Goal: Use online tool/utility: Utilize a website feature to perform a specific function

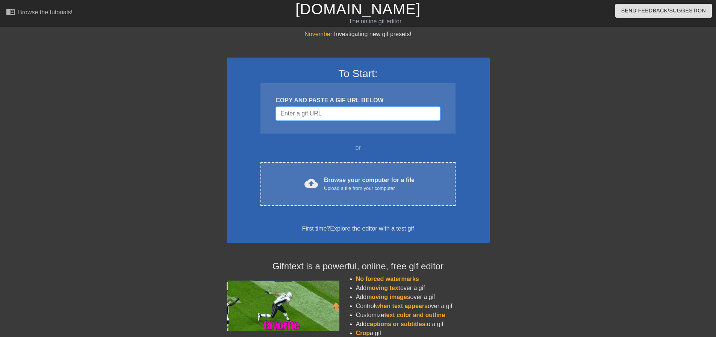
click at [313, 111] on input "Username" at bounding box center [357, 113] width 165 height 14
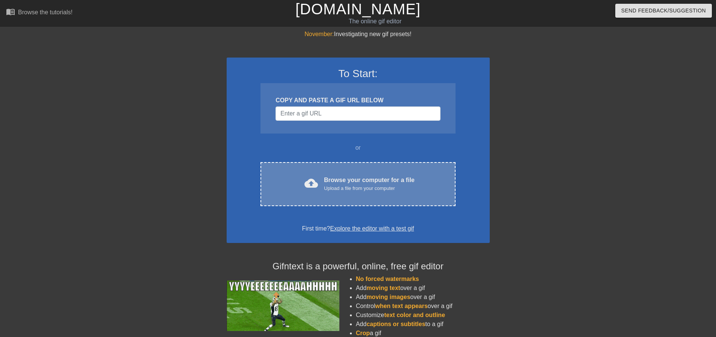
click at [328, 169] on div "cloud_upload Browse your computer for a file Upload a file from your computer C…" at bounding box center [357, 184] width 195 height 44
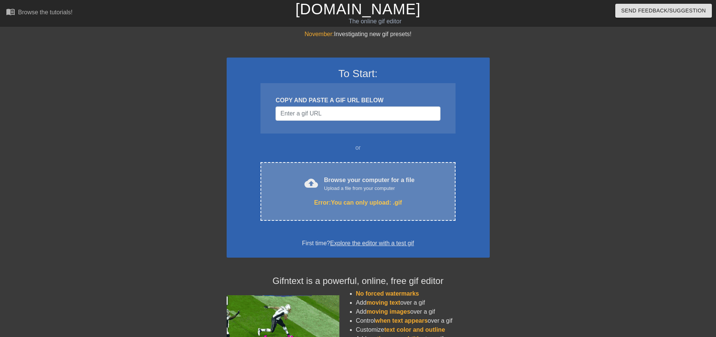
click at [321, 184] on div "cloud_upload Browse your computer for a file Upload a file from your computer" at bounding box center [357, 183] width 163 height 17
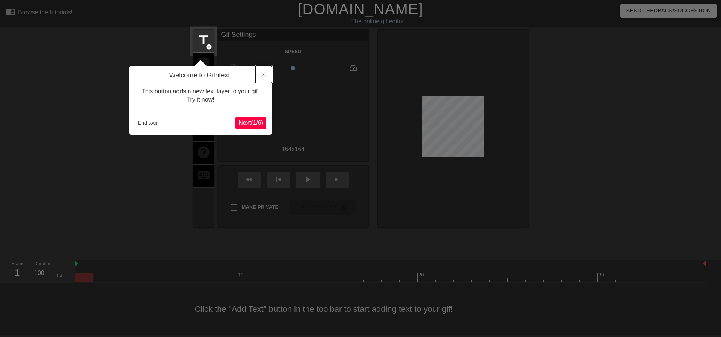
click at [263, 74] on icon "Close" at bounding box center [263, 74] width 5 height 5
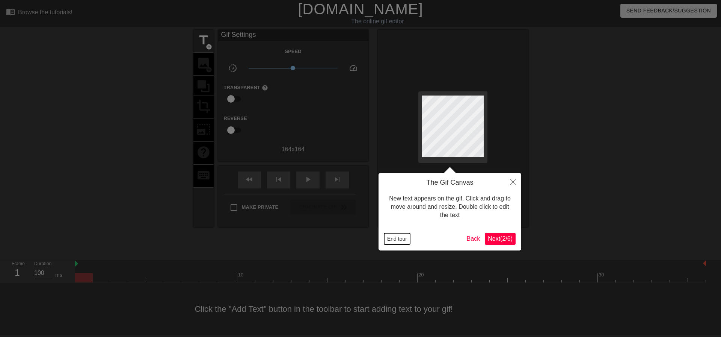
click at [400, 237] on button "End tour" at bounding box center [397, 238] width 26 height 11
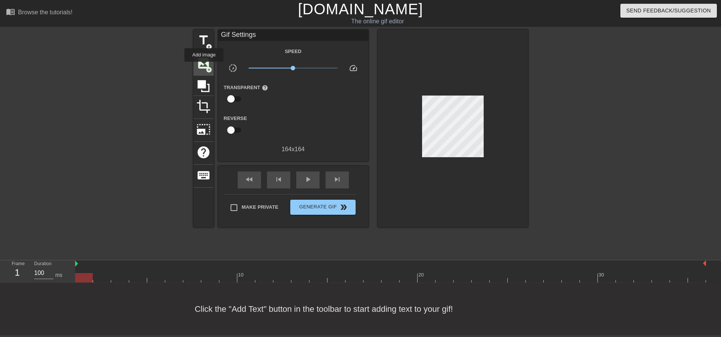
click at [204, 67] on span "image" at bounding box center [204, 63] width 14 height 14
click at [195, 66] on div "image add_circle" at bounding box center [203, 64] width 20 height 23
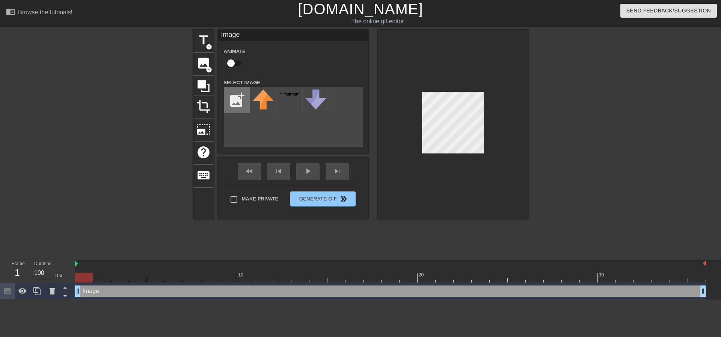
click at [239, 105] on input "file" at bounding box center [237, 100] width 26 height 26
type input "C:\fakepath\dead_but_pretty-removebg-preview.png"
click at [267, 100] on img at bounding box center [263, 99] width 21 height 21
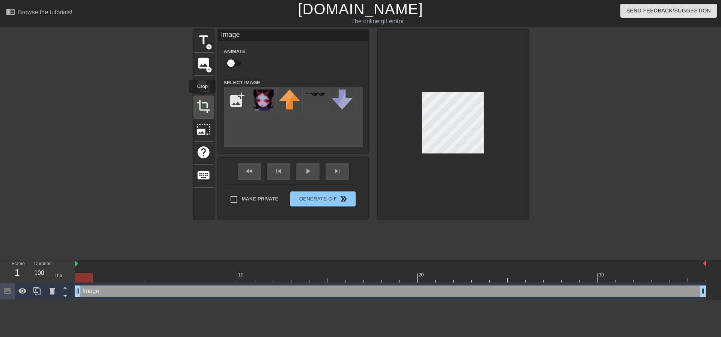
click at [203, 99] on span "crop" at bounding box center [204, 106] width 14 height 14
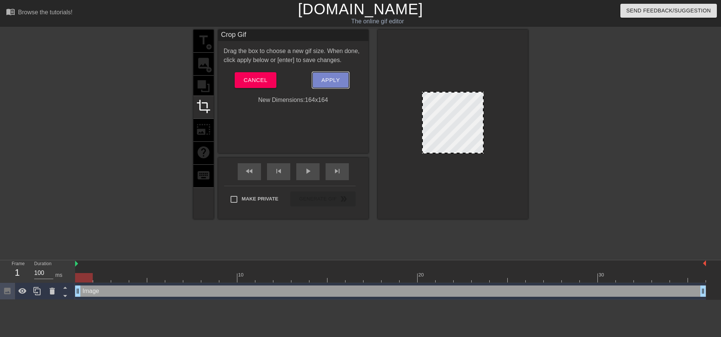
click at [336, 81] on span "Apply" at bounding box center [331, 80] width 18 height 10
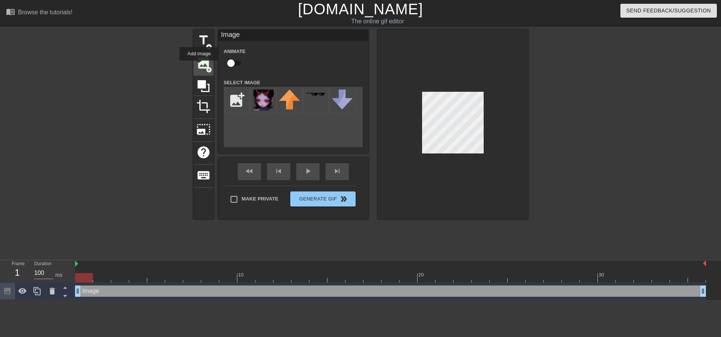
click at [199, 66] on span "image" at bounding box center [204, 63] width 14 height 14
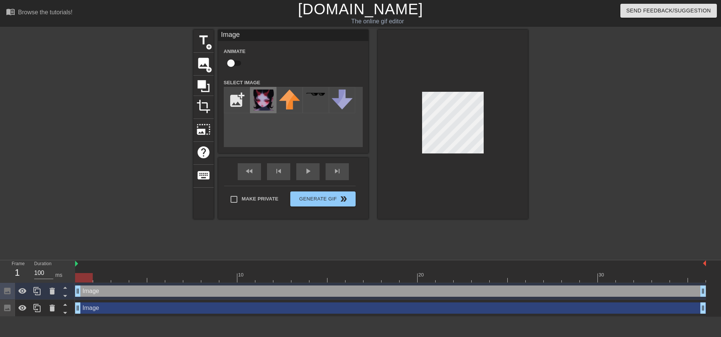
click at [263, 100] on img at bounding box center [263, 99] width 21 height 21
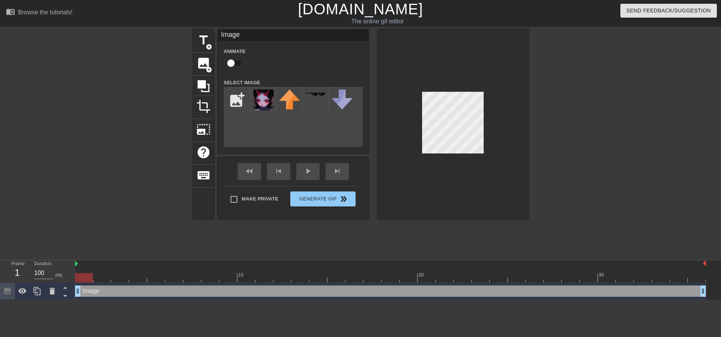
click at [486, 153] on div at bounding box center [453, 124] width 150 height 189
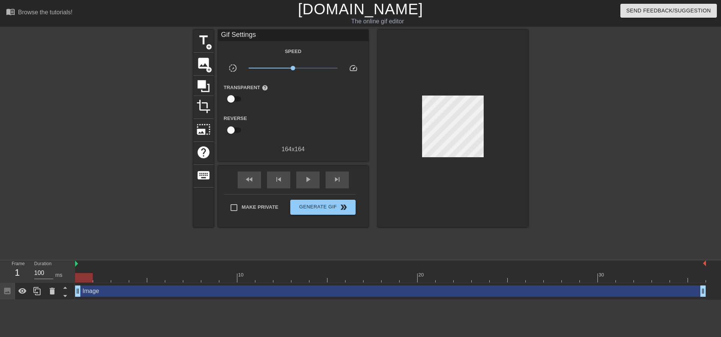
click at [482, 92] on div at bounding box center [453, 128] width 150 height 197
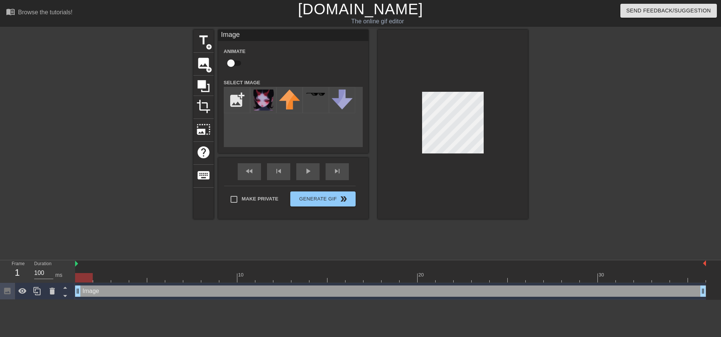
click at [421, 91] on div at bounding box center [453, 124] width 150 height 189
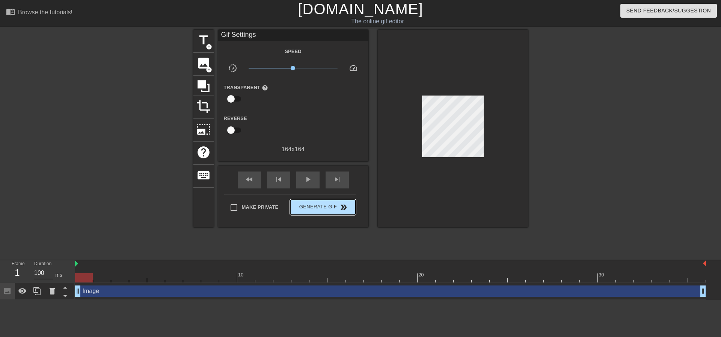
click at [326, 197] on div "Make Private Generate Gif double_arrow" at bounding box center [290, 209] width 132 height 30
click at [314, 204] on span "Generate Gif double_arrow" at bounding box center [322, 207] width 59 height 9
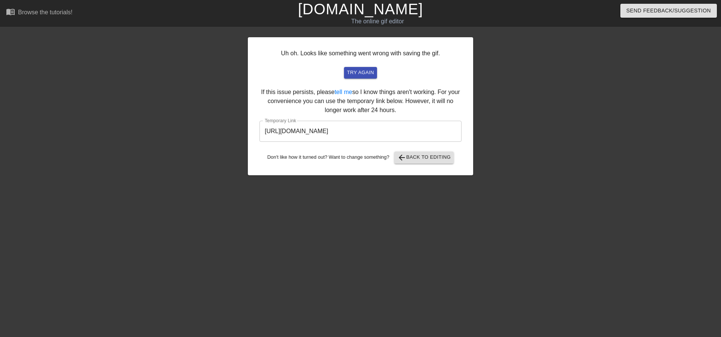
click at [392, 131] on input "[URL][DOMAIN_NAME]" at bounding box center [361, 131] width 202 height 21
